Goal: Find contact information: Find contact information

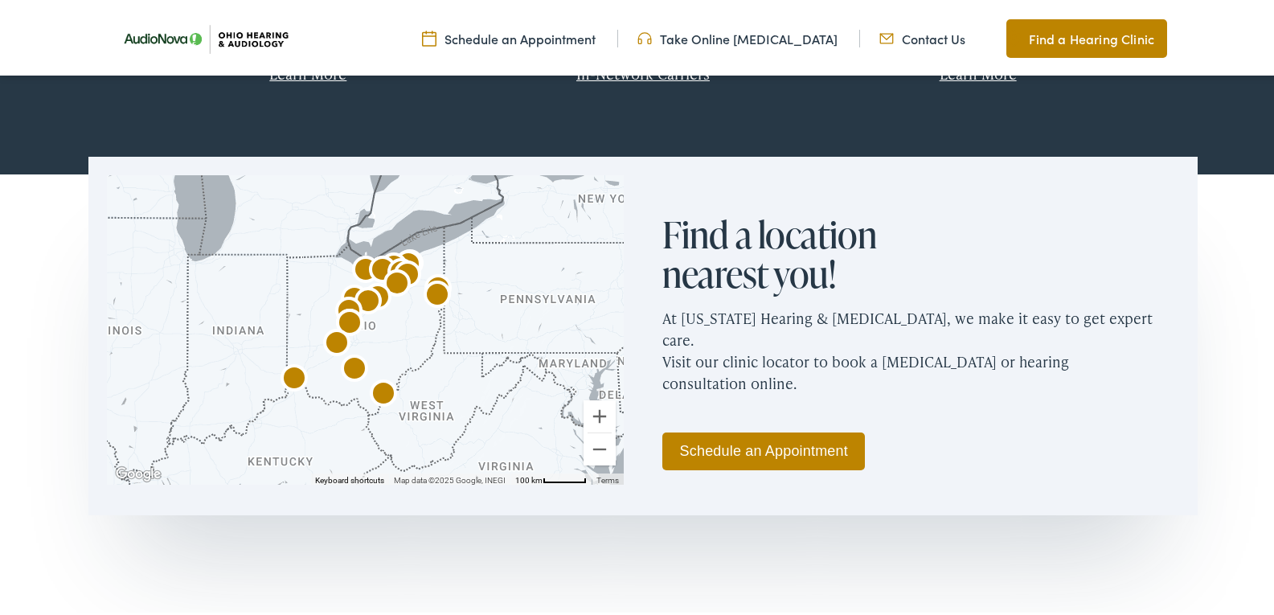
scroll to position [911, 0]
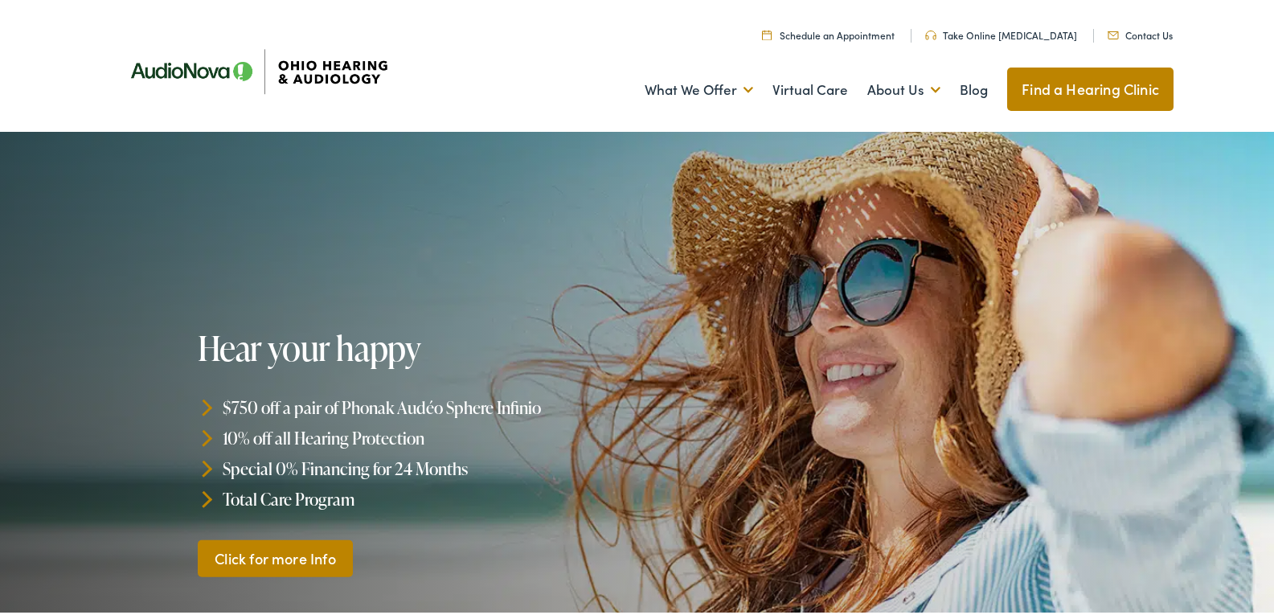
click at [1132, 26] on link "Contact Us" at bounding box center [1139, 32] width 65 height 14
